Goal: Information Seeking & Learning: Learn about a topic

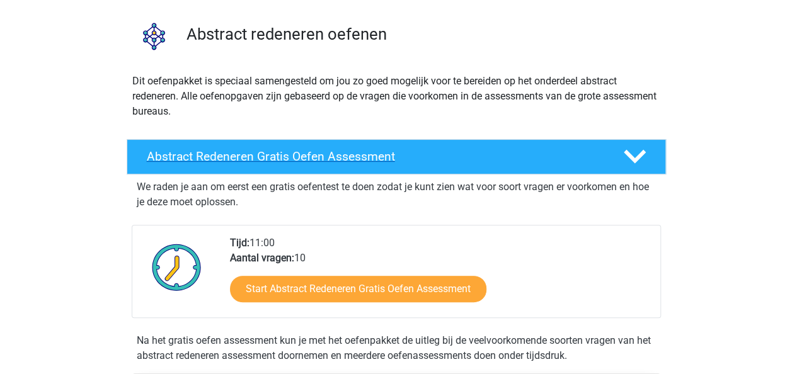
scroll to position [88, 0]
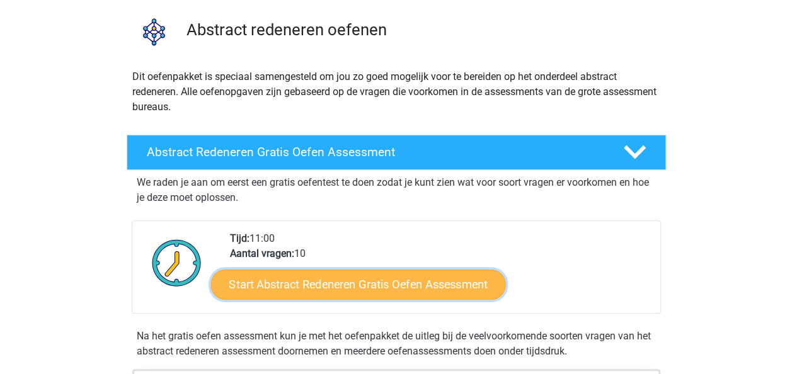
click at [370, 277] on link "Start Abstract Redeneren Gratis Oefen Assessment" at bounding box center [357, 284] width 295 height 30
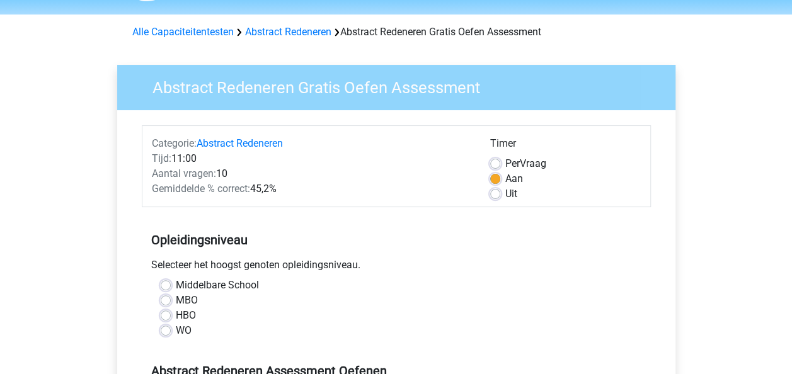
scroll to position [39, 0]
click at [176, 314] on label "HBO" at bounding box center [186, 314] width 20 height 15
click at [165, 314] on input "HBO" at bounding box center [166, 313] width 10 height 13
radio input "true"
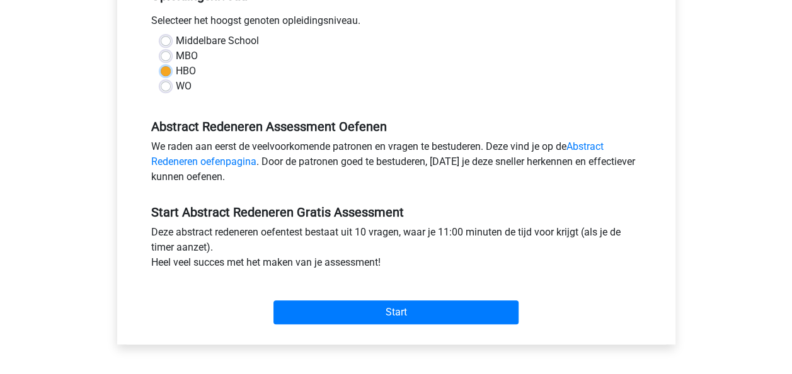
scroll to position [285, 0]
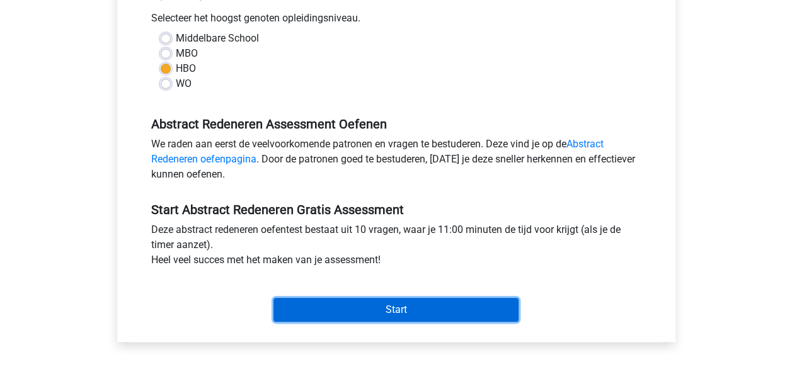
click at [362, 311] on input "Start" at bounding box center [395, 310] width 245 height 24
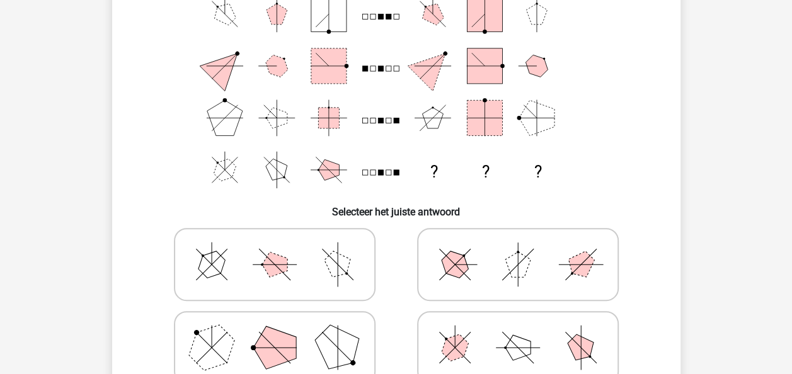
scroll to position [130, 0]
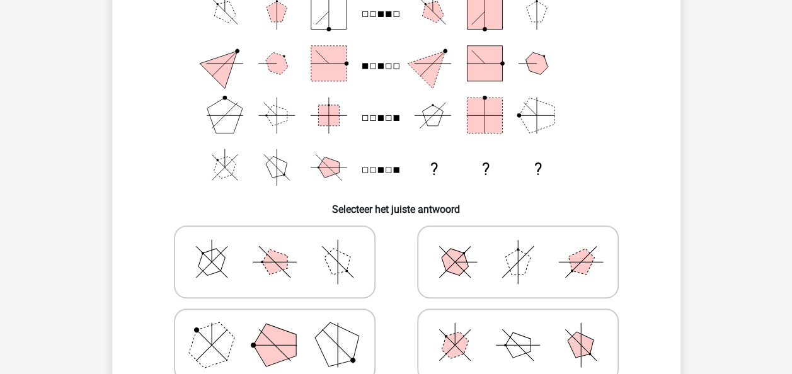
click at [484, 255] on icon at bounding box center [517, 262] width 189 height 63
click at [518, 246] on input "radio" at bounding box center [522, 242] width 8 height 8
radio input "true"
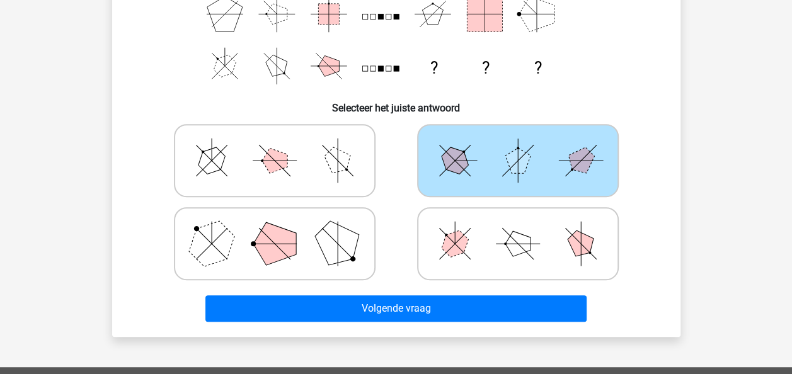
scroll to position [234, 0]
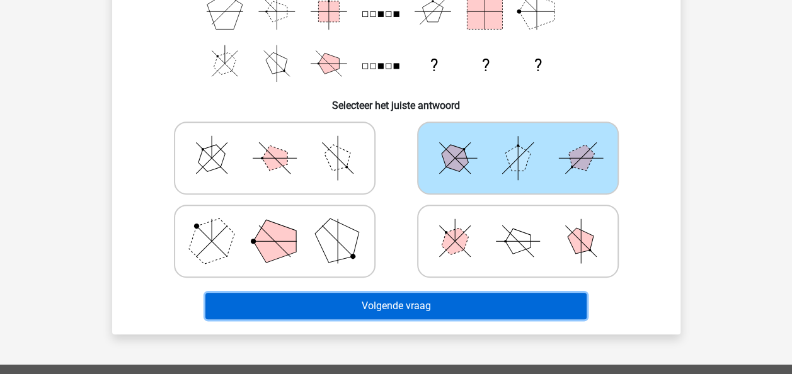
click at [456, 316] on button "Volgende vraag" at bounding box center [395, 306] width 381 height 26
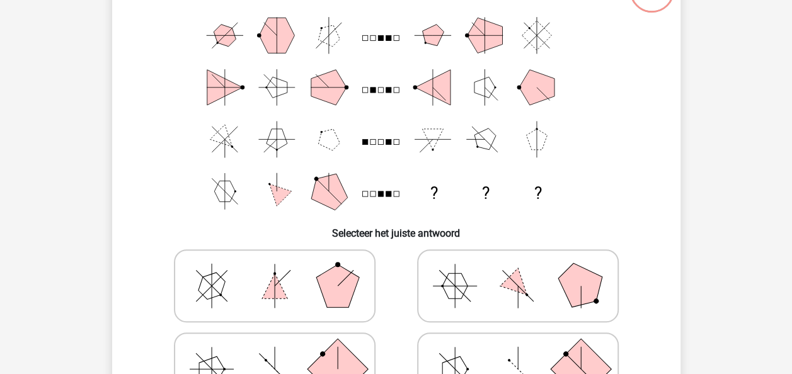
scroll to position [109, 0]
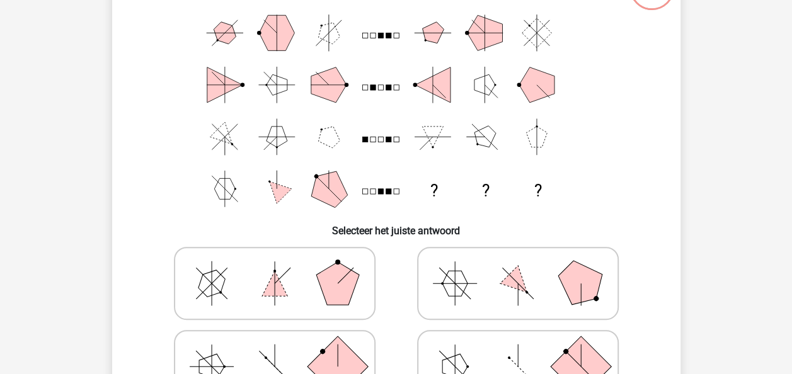
click at [486, 278] on icon at bounding box center [517, 283] width 189 height 63
click at [518, 268] on input "radio" at bounding box center [522, 264] width 8 height 8
radio input "true"
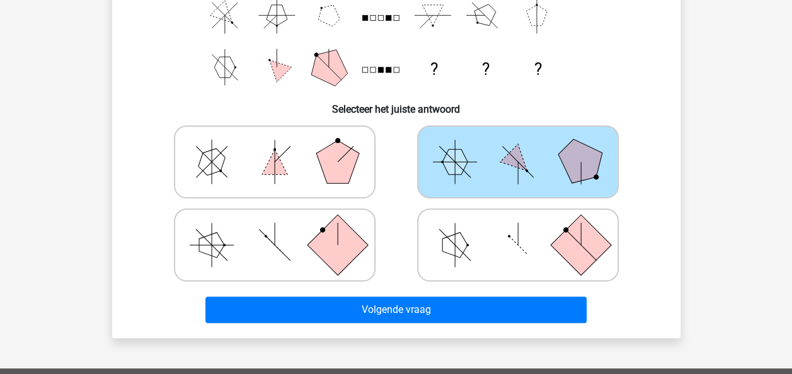
scroll to position [236, 0]
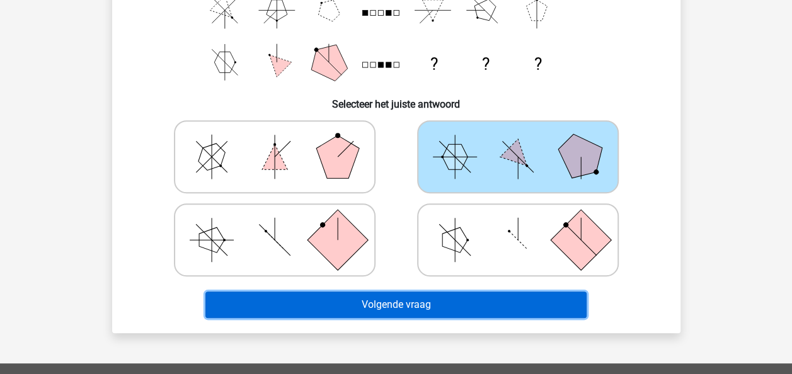
click at [484, 304] on button "Volgende vraag" at bounding box center [395, 305] width 381 height 26
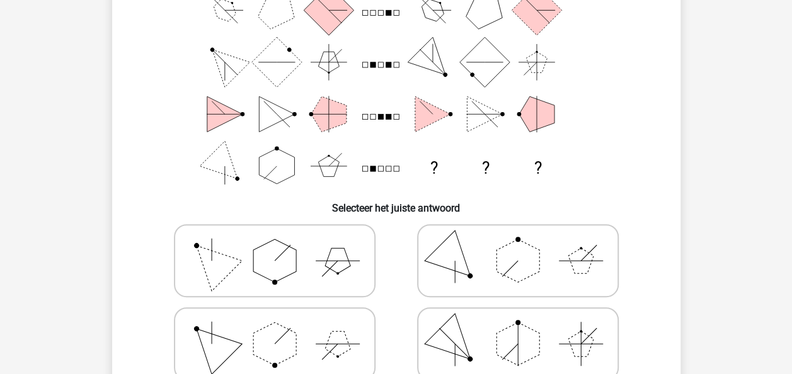
scroll to position [132, 0]
click at [462, 258] on polygon at bounding box center [454, 260] width 60 height 60
click at [518, 244] on input "radio" at bounding box center [522, 240] width 8 height 8
radio input "true"
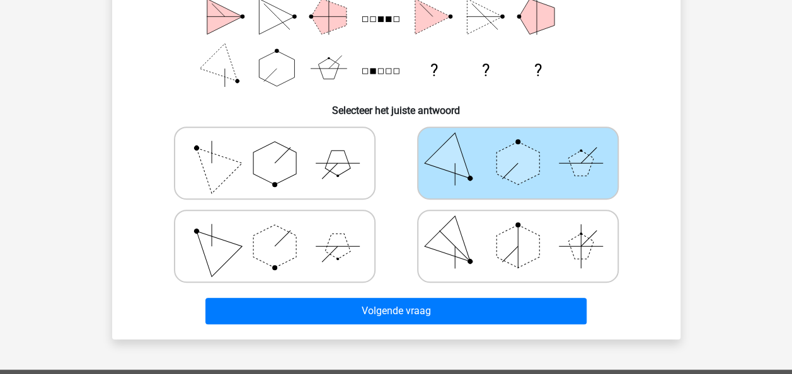
scroll to position [230, 0]
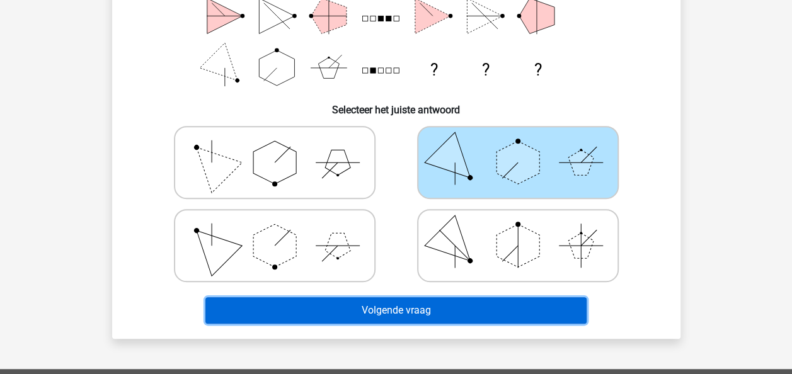
click at [387, 305] on button "Volgende vraag" at bounding box center [395, 310] width 381 height 26
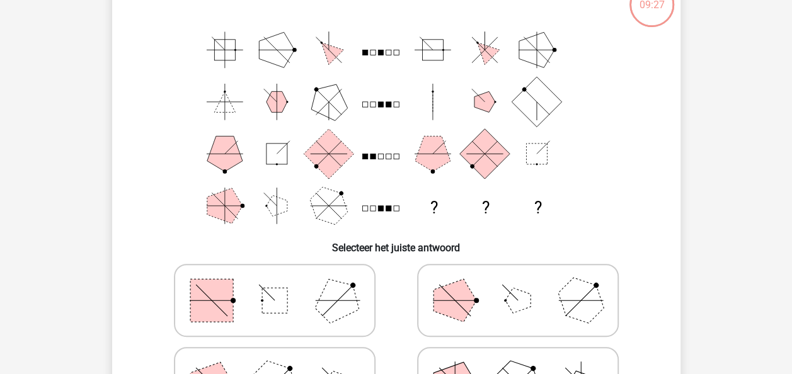
scroll to position [58, 0]
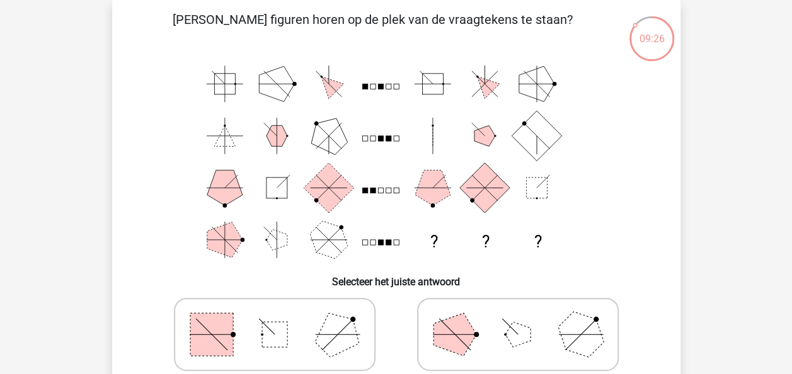
click at [341, 321] on polygon at bounding box center [337, 334] width 60 height 60
click at [283, 319] on input "radio" at bounding box center [279, 315] width 8 height 8
radio input "true"
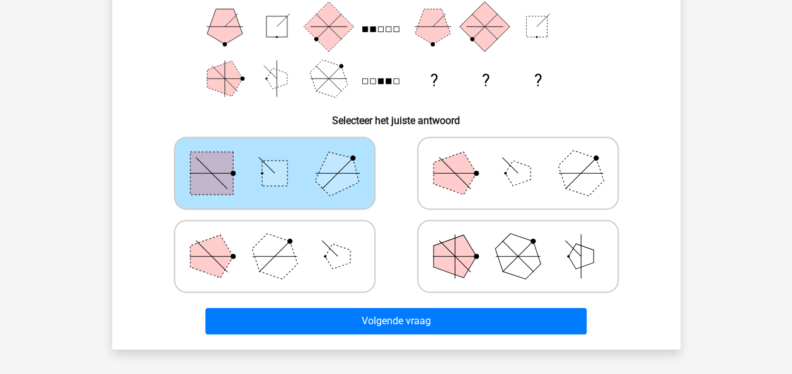
scroll to position [220, 0]
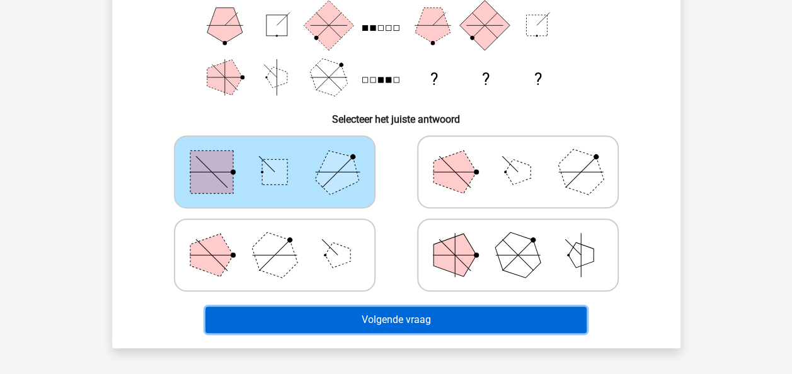
click at [341, 321] on button "Volgende vraag" at bounding box center [395, 320] width 381 height 26
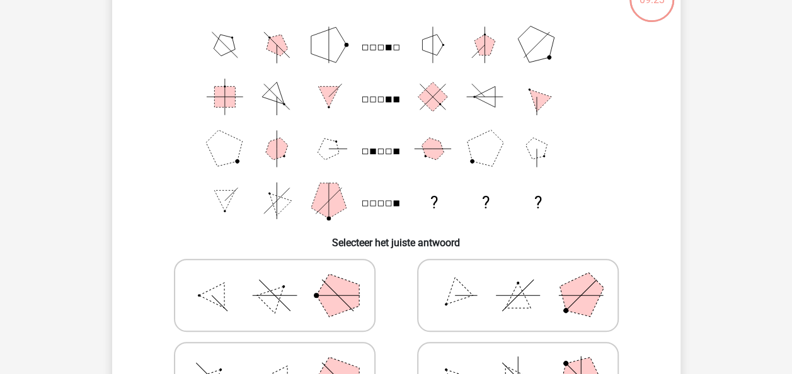
scroll to position [58, 0]
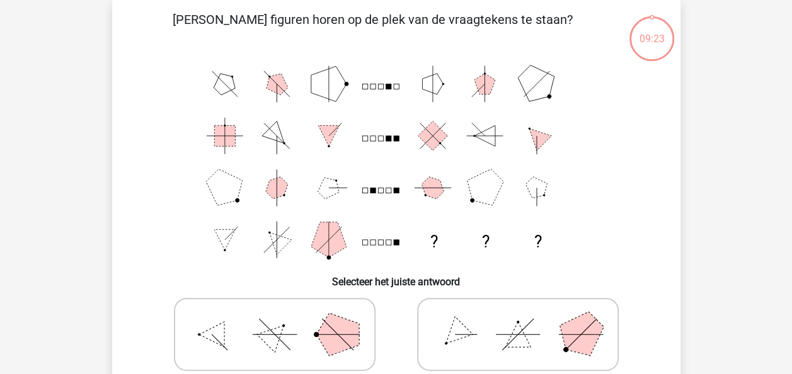
click at [341, 321] on polygon at bounding box center [337, 334] width 43 height 43
click at [283, 319] on input "radio" at bounding box center [279, 315] width 8 height 8
radio input "true"
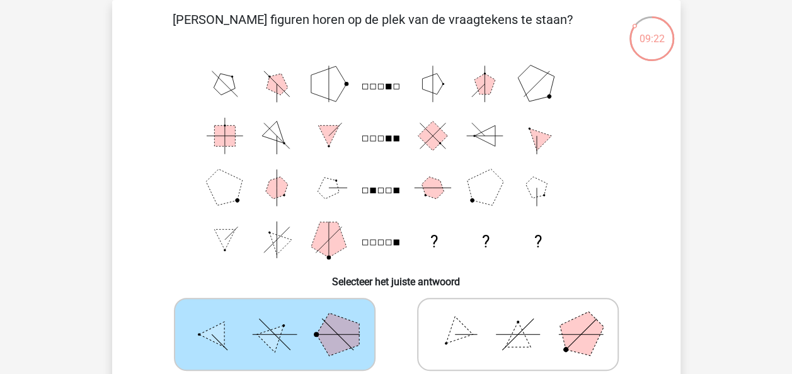
click at [341, 321] on polygon at bounding box center [337, 334] width 43 height 43
click at [283, 319] on input "radio" at bounding box center [279, 315] width 8 height 8
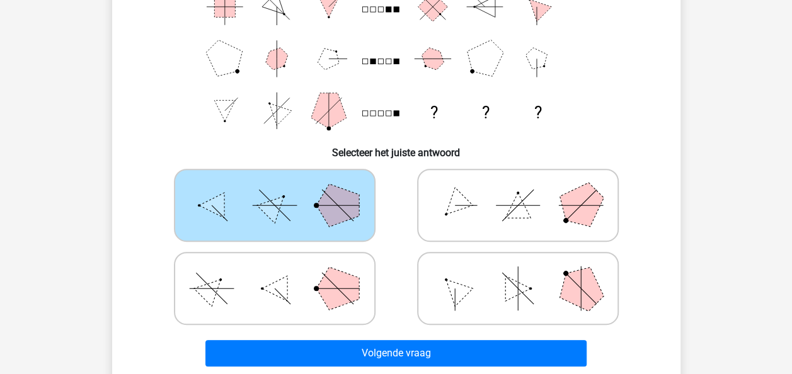
scroll to position [188, 0]
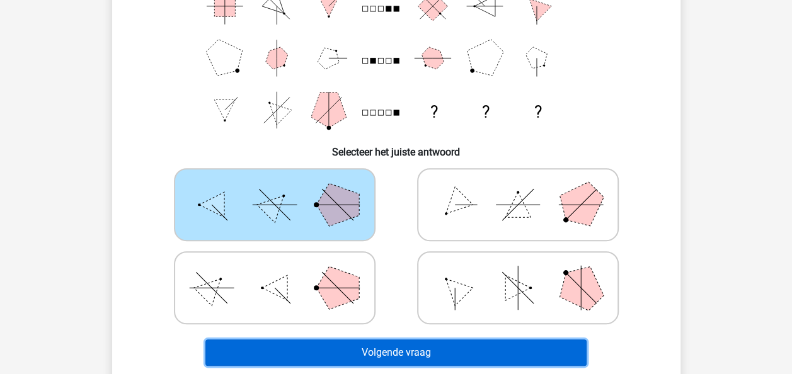
click at [345, 349] on button "Volgende vraag" at bounding box center [395, 353] width 381 height 26
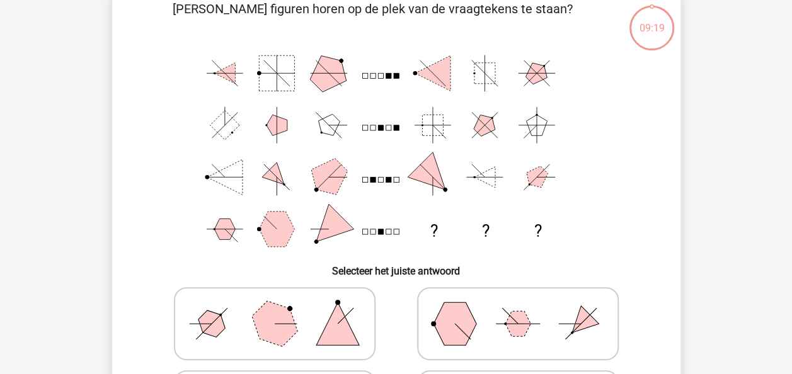
scroll to position [58, 0]
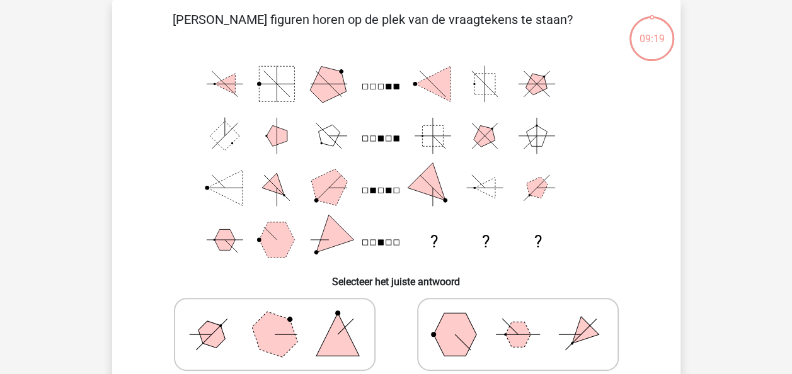
click at [345, 349] on polygon at bounding box center [337, 334] width 43 height 43
click at [283, 319] on input "radio" at bounding box center [279, 315] width 8 height 8
radio input "true"
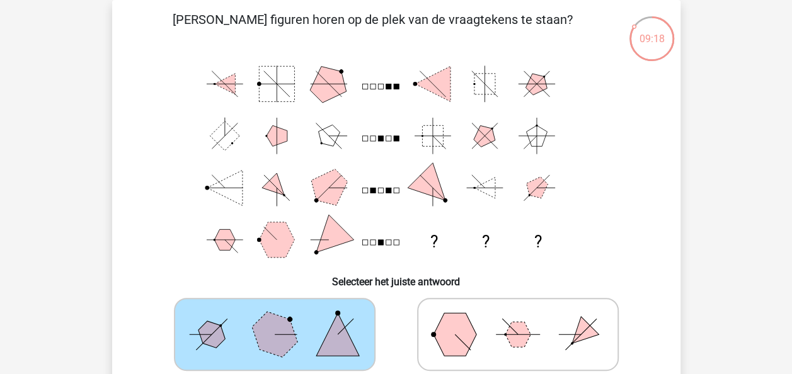
click at [345, 349] on polygon at bounding box center [337, 334] width 43 height 43
click at [283, 319] on input "radio" at bounding box center [279, 315] width 8 height 8
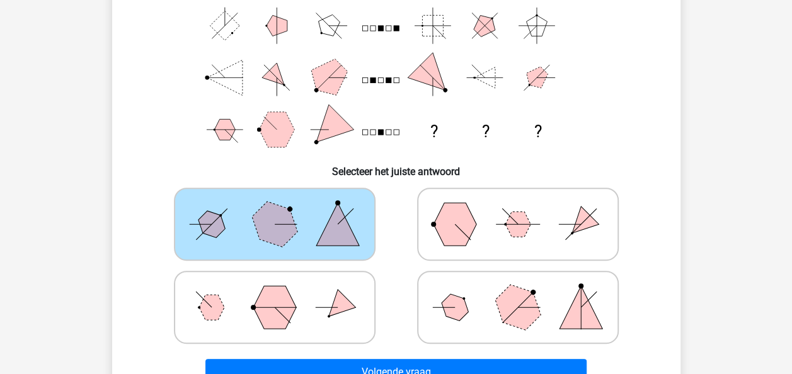
scroll to position [169, 0]
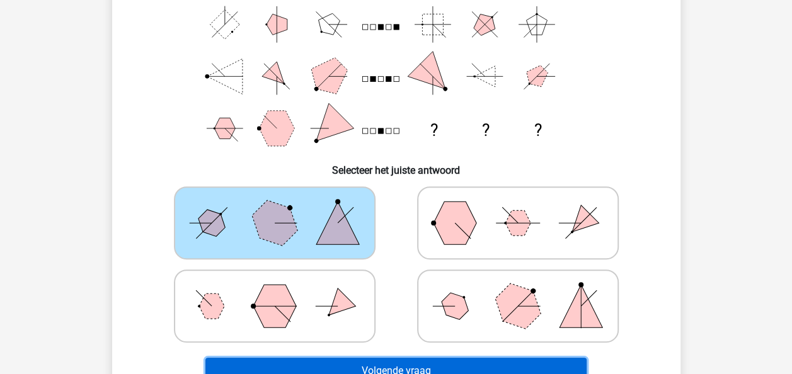
click at [351, 366] on button "Volgende vraag" at bounding box center [395, 371] width 381 height 26
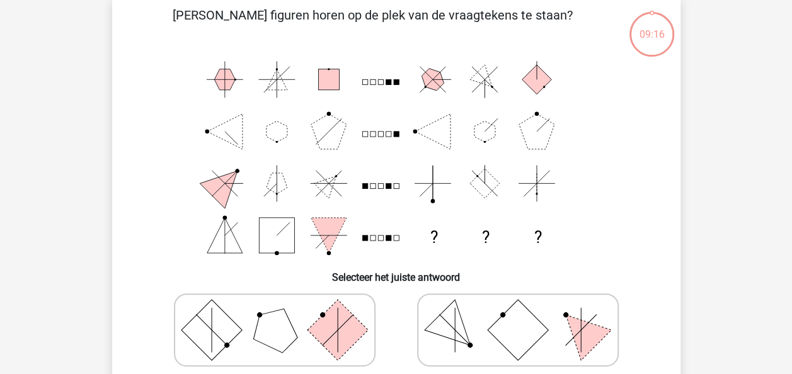
scroll to position [58, 0]
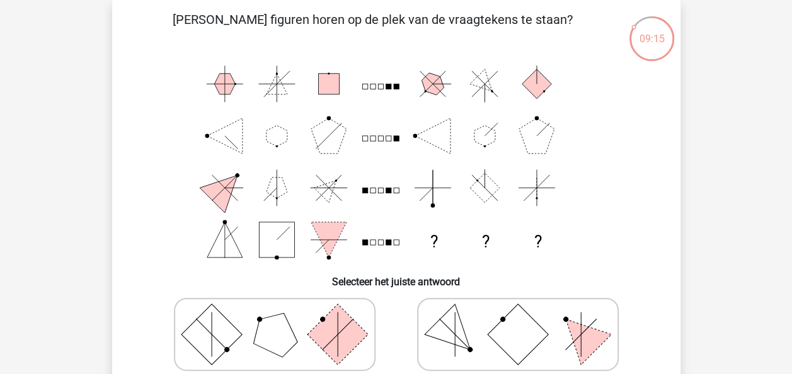
click at [330, 346] on rect at bounding box center [337, 334] width 60 height 60
click at [283, 319] on input "radio" at bounding box center [279, 315] width 8 height 8
radio input "true"
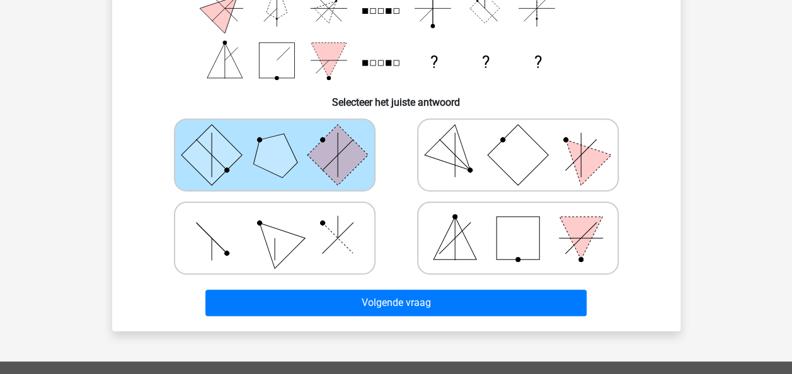
scroll to position [239, 0]
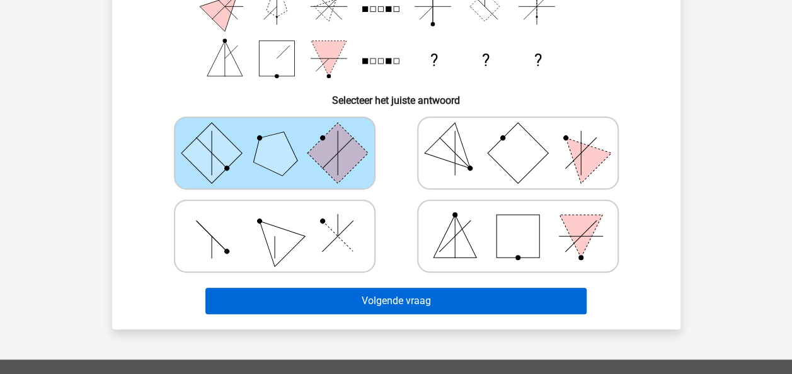
drag, startPoint x: 371, startPoint y: 317, endPoint x: 369, endPoint y: 293, distance: 24.0
click at [369, 293] on div "Volgende vraag" at bounding box center [396, 303] width 486 height 31
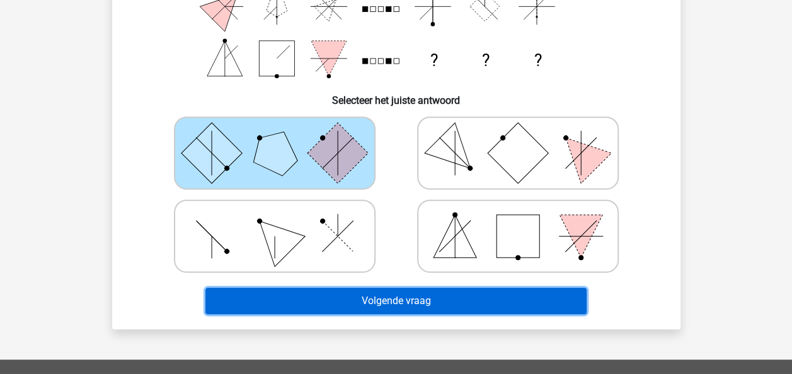
click at [369, 293] on button "Volgende vraag" at bounding box center [395, 301] width 381 height 26
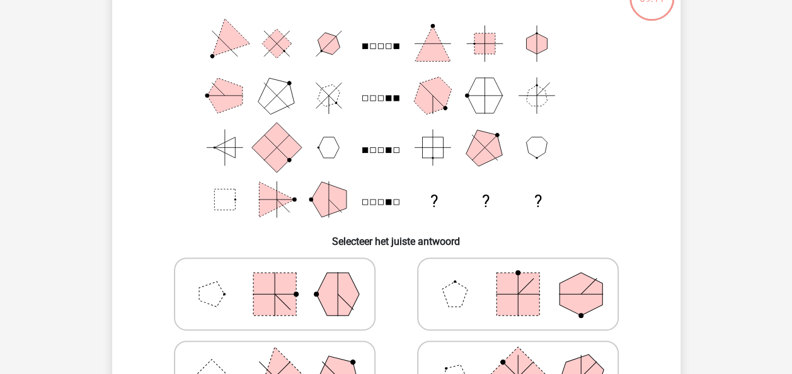
scroll to position [58, 0]
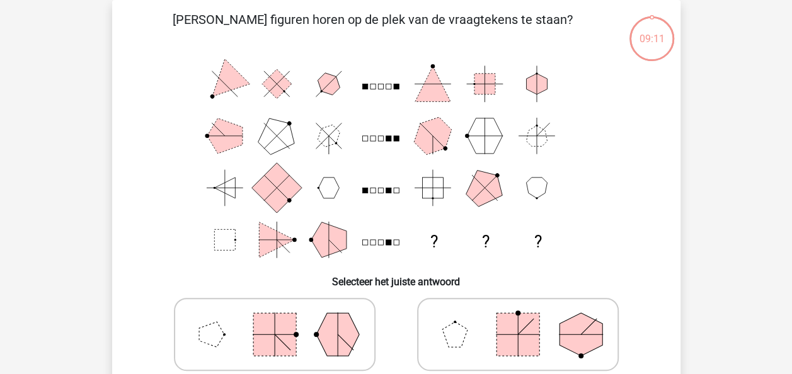
click at [369, 293] on div at bounding box center [274, 334] width 243 height 83
click at [345, 316] on polygon at bounding box center [337, 334] width 43 height 43
click at [283, 316] on input "radio" at bounding box center [279, 315] width 8 height 8
radio input "true"
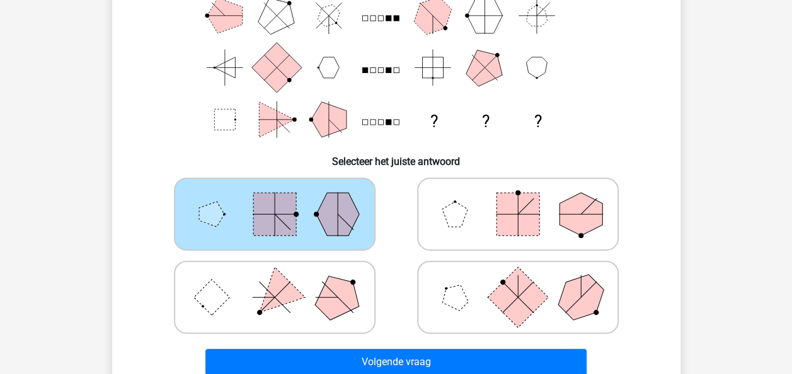
scroll to position [180, 0]
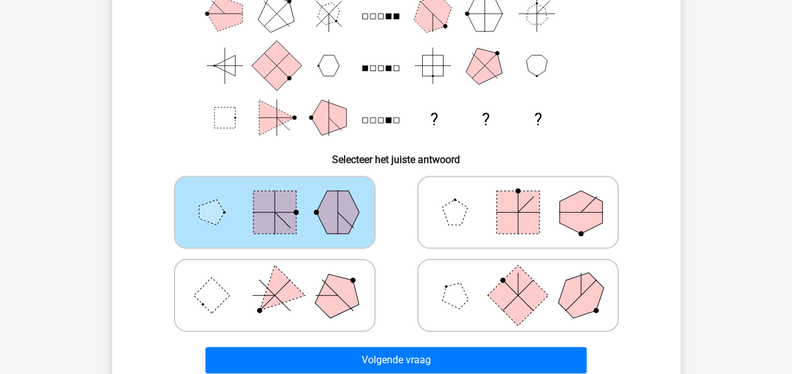
click at [351, 343] on div "Volgende vraag" at bounding box center [396, 358] width 528 height 42
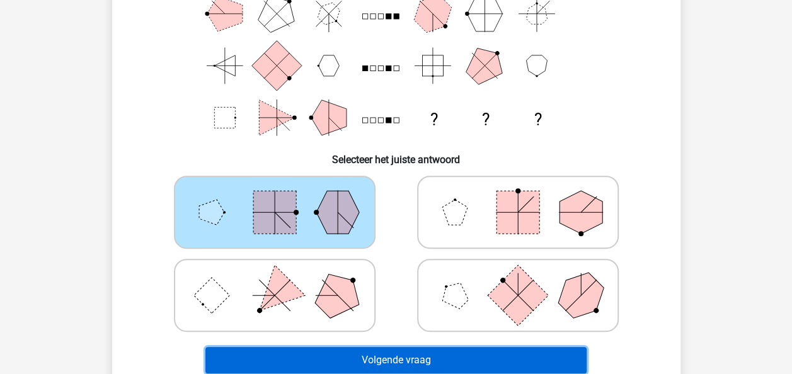
click at [367, 357] on button "Volgende vraag" at bounding box center [395, 360] width 381 height 26
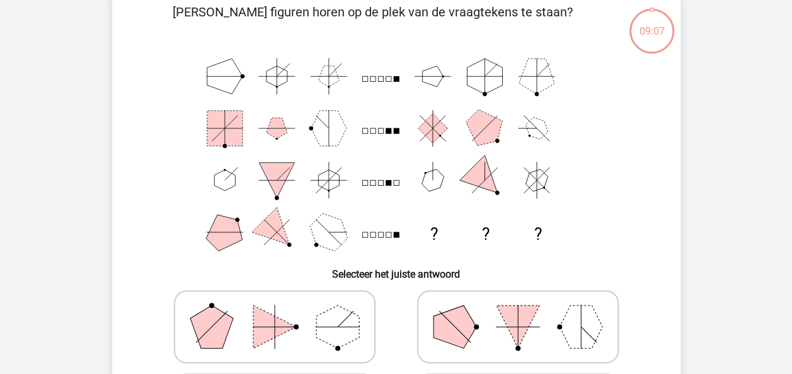
scroll to position [58, 0]
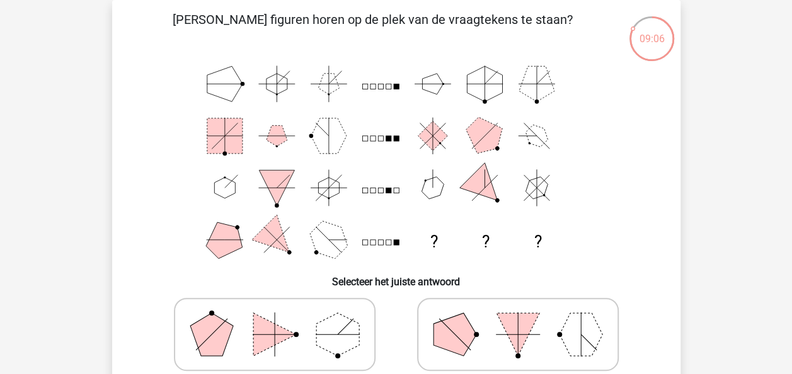
click at [515, 337] on polygon at bounding box center [517, 334] width 43 height 43
click at [518, 319] on input "radio" at bounding box center [522, 315] width 8 height 8
radio input "true"
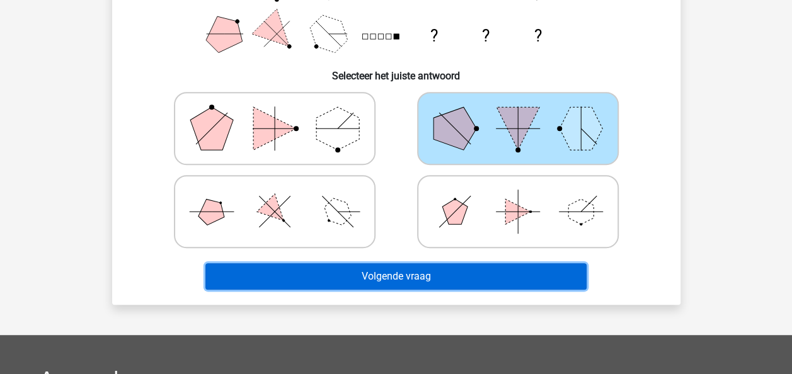
click at [438, 265] on button "Volgende vraag" at bounding box center [395, 276] width 381 height 26
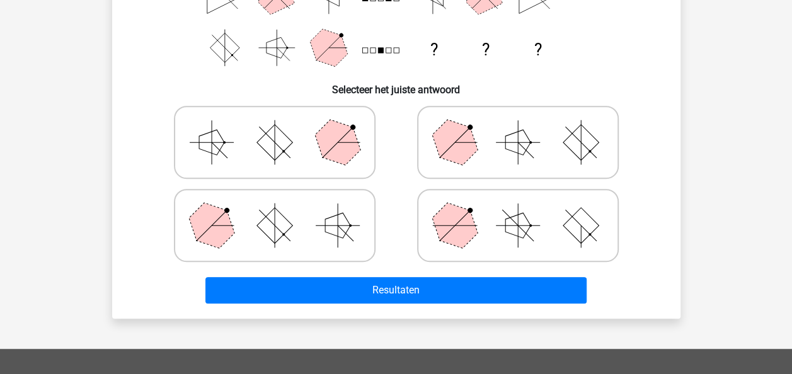
scroll to position [255, 0]
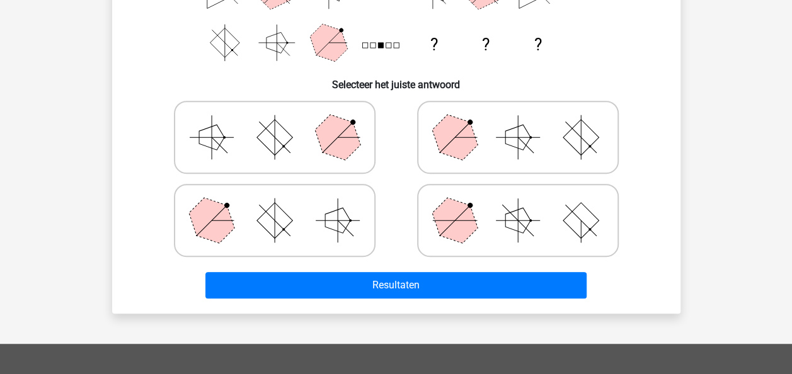
click at [467, 198] on icon at bounding box center [517, 220] width 189 height 63
click at [518, 198] on input "radio" at bounding box center [522, 201] width 8 height 8
radio input "true"
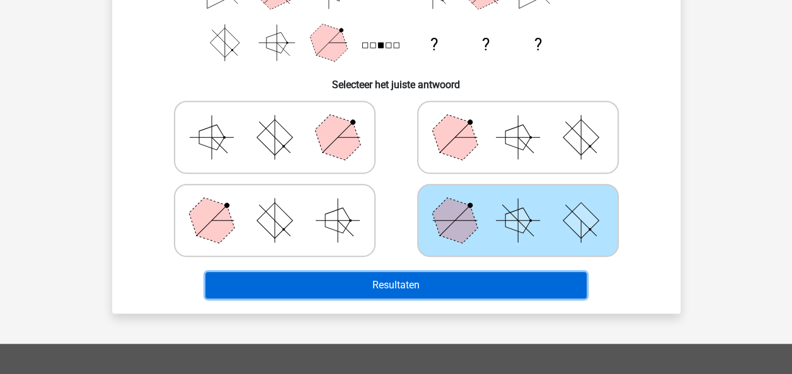
click at [424, 290] on button "Resultaten" at bounding box center [395, 285] width 381 height 26
